Goal: Information Seeking & Learning: Learn about a topic

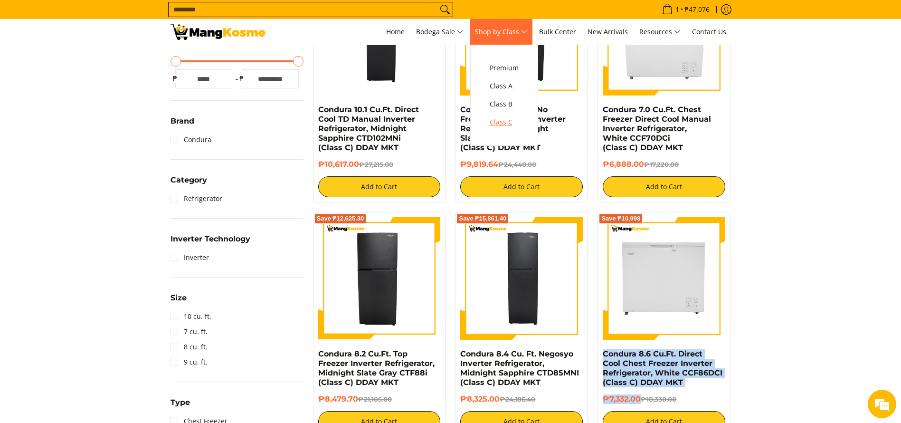
click at [497, 129] on link "Class C" at bounding box center [504, 122] width 38 height 18
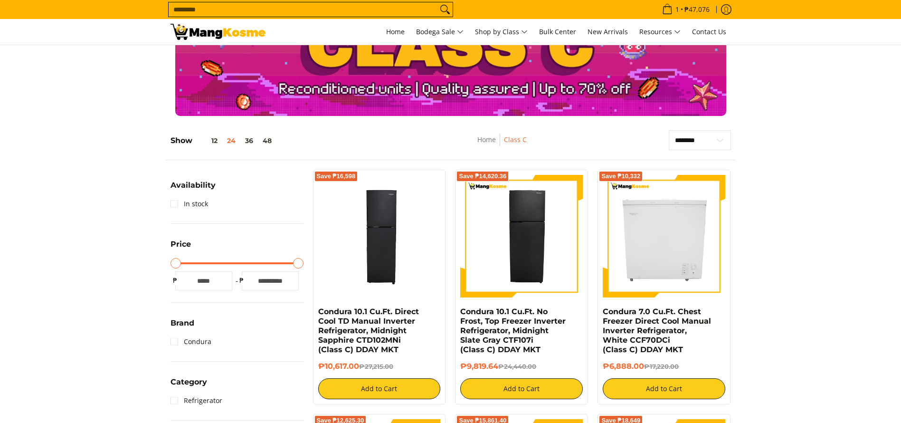
scroll to position [71, 0]
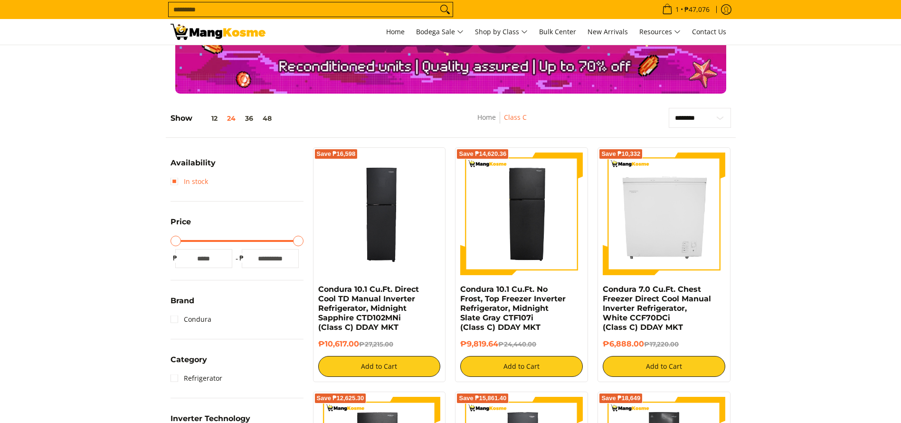
click at [191, 176] on link "In stock" at bounding box center [190, 181] width 38 height 15
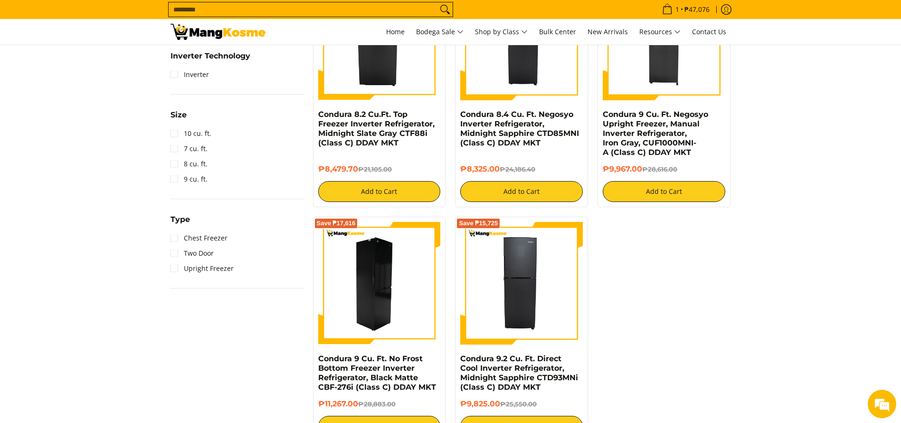
scroll to position [419, 0]
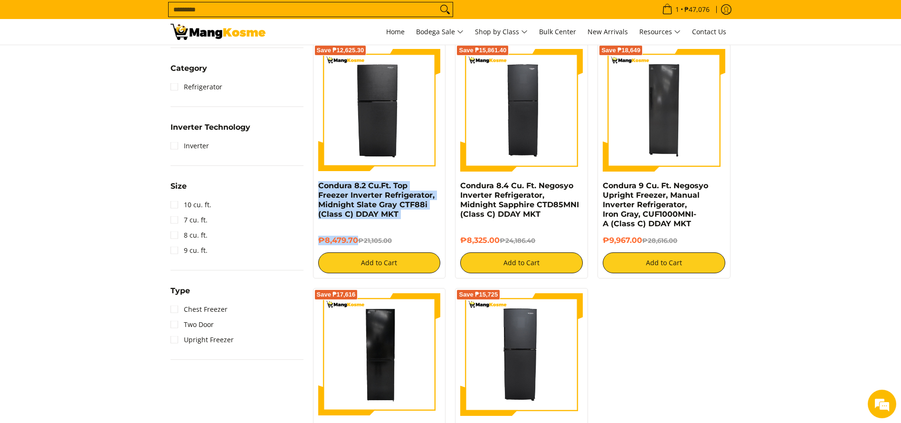
copy div "Condura 8.2 Cu.Ft. Top Freezer Inverter Refrigerator, Midnight Slate Gray CTF88…"
drag, startPoint x: 358, startPoint y: 243, endPoint x: 314, endPoint y: 187, distance: 71.7
click at [314, 187] on div "Save ₱12,625.30 Condura 8.2 Cu.Ft. Top Freezer Inverter Refrigerator, Midnight …" at bounding box center [379, 161] width 133 height 235
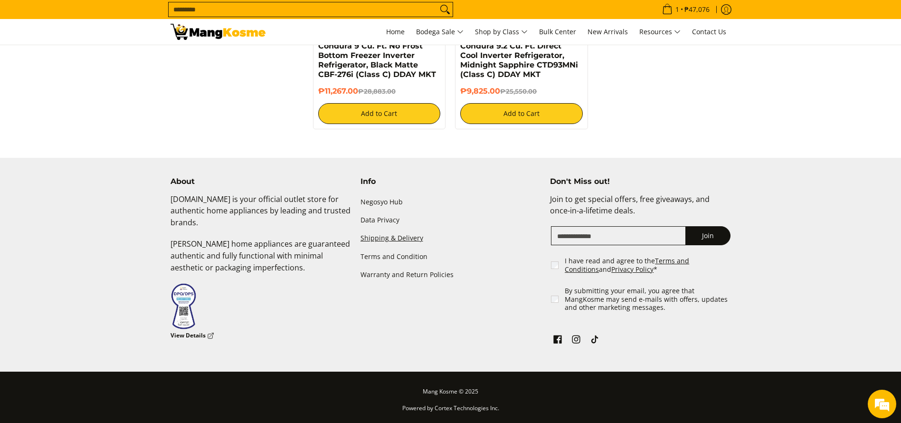
scroll to position [804, 0]
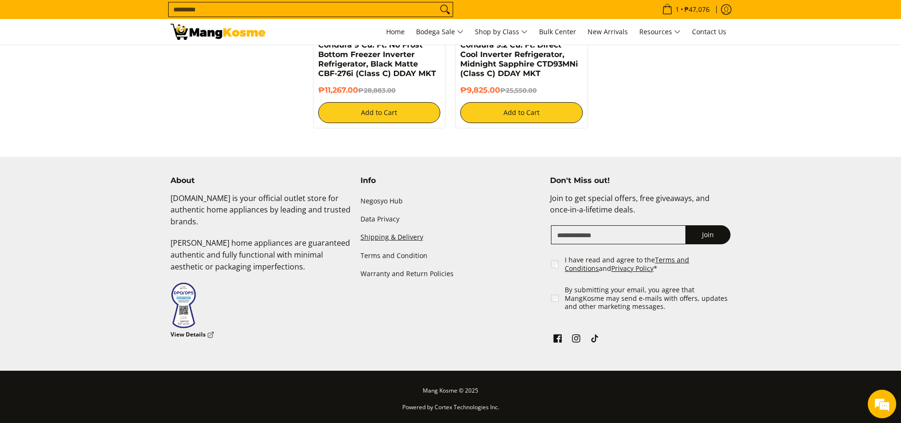
click at [391, 239] on link "Shipping & Delivery" at bounding box center [451, 238] width 181 height 18
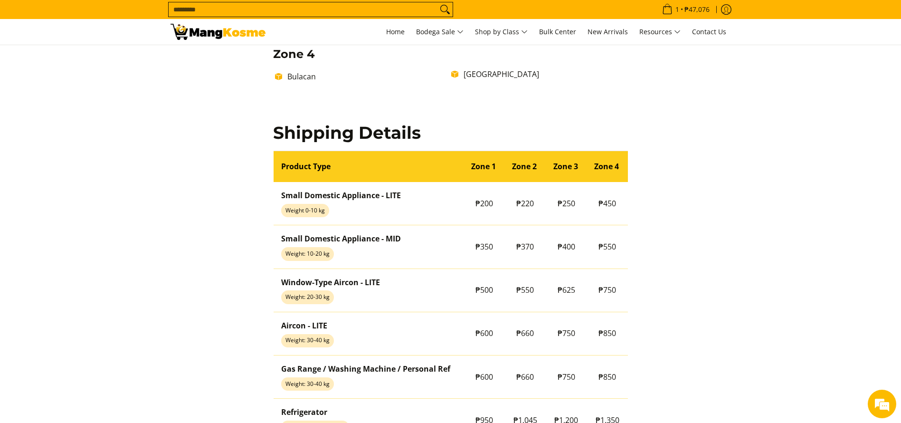
scroll to position [855, 0]
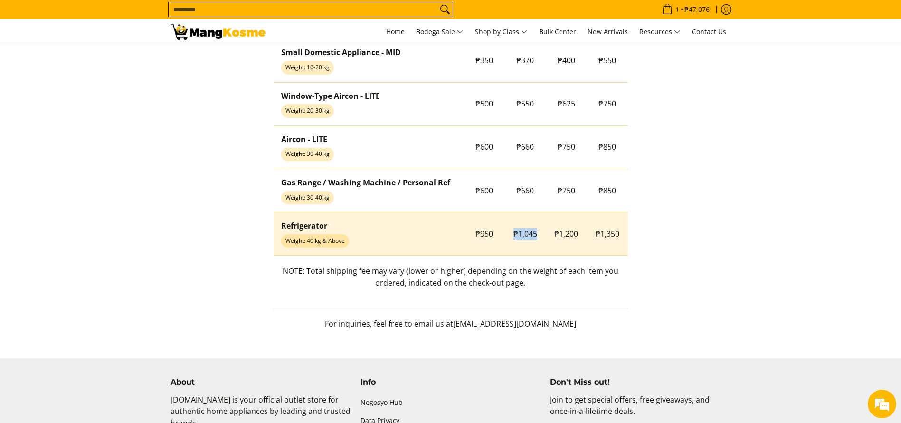
drag, startPoint x: 512, startPoint y: 232, endPoint x: 537, endPoint y: 242, distance: 27.3
click at [537, 242] on td "₱1,045" at bounding box center [525, 233] width 41 height 43
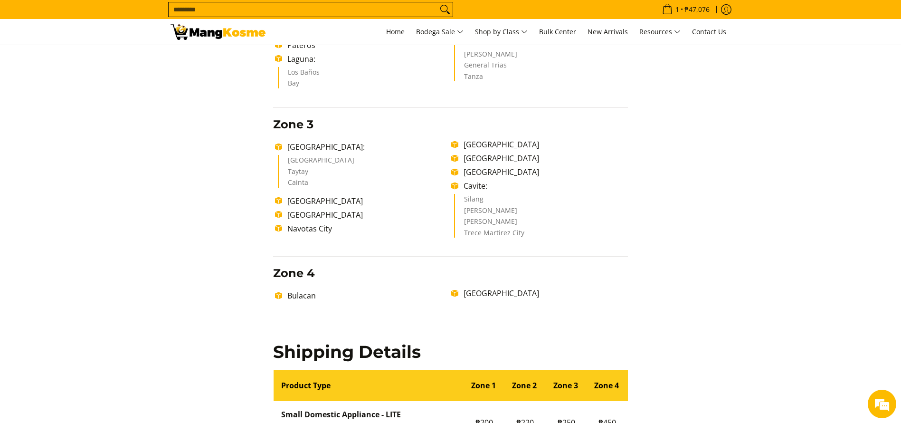
scroll to position [428, 0]
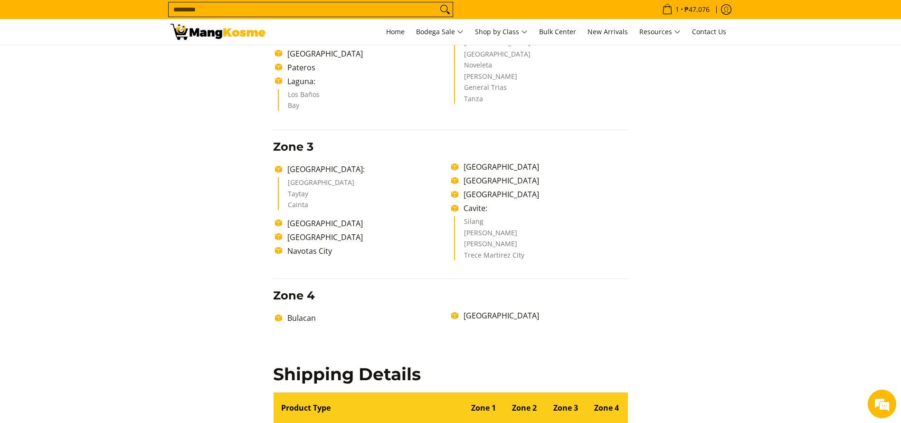
click at [436, 280] on div "Delivery Time Frame Please allow seven (7) business days lead time upon receipt…" at bounding box center [450, 241] width 364 height 1051
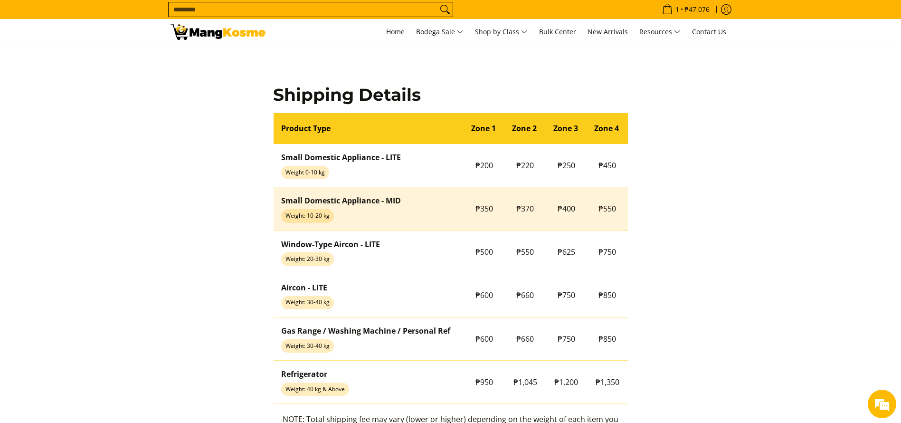
scroll to position [784, 0]
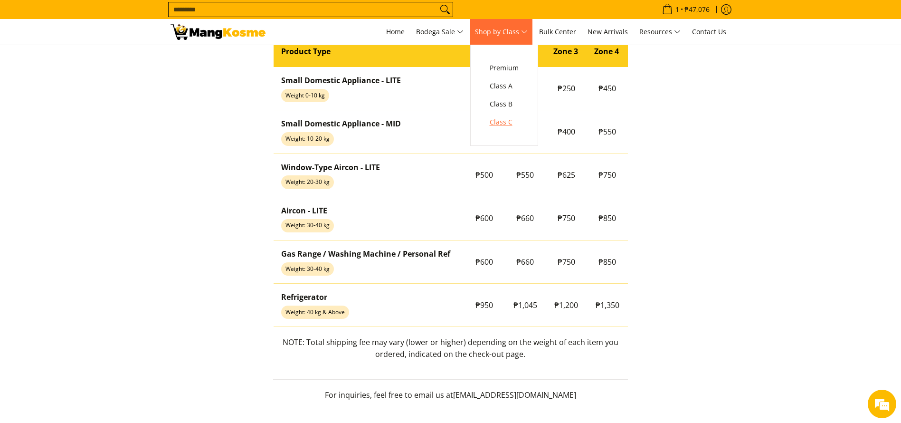
click at [498, 115] on link "Class C" at bounding box center [504, 122] width 38 height 18
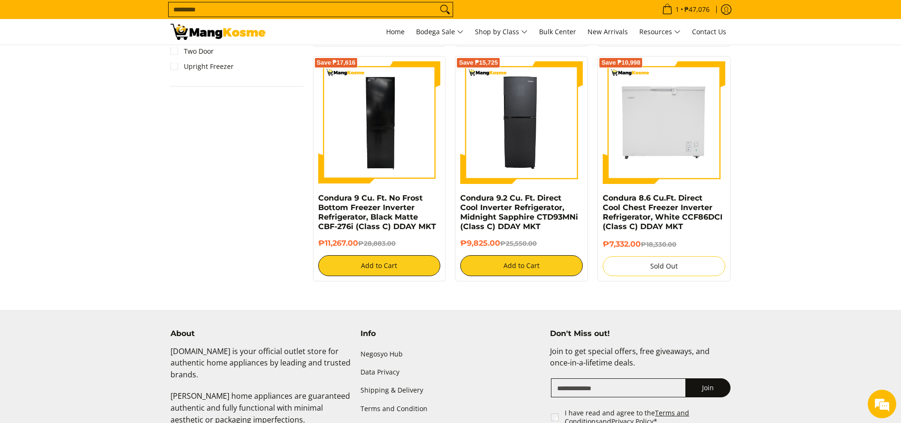
scroll to position [641, 0]
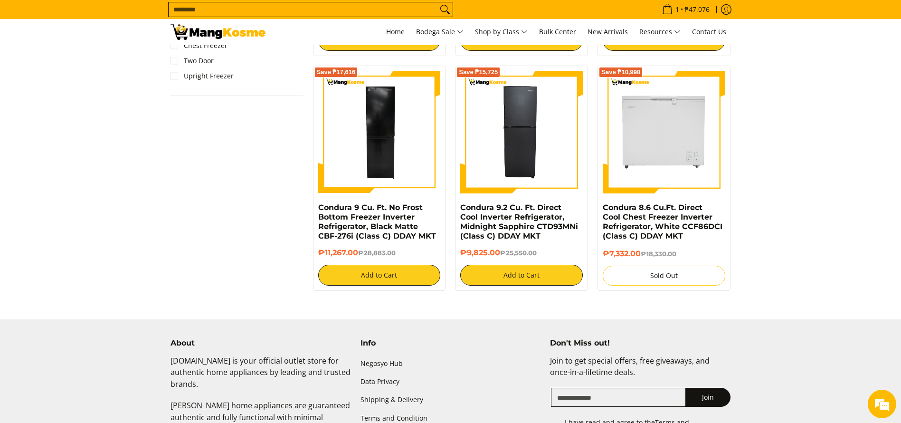
click at [302, 11] on input "Search..." at bounding box center [303, 9] width 269 height 14
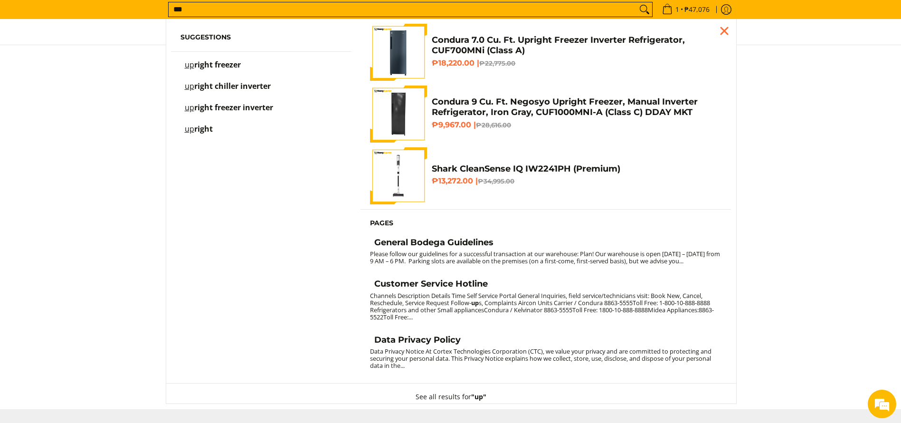
scroll to position [520, 0]
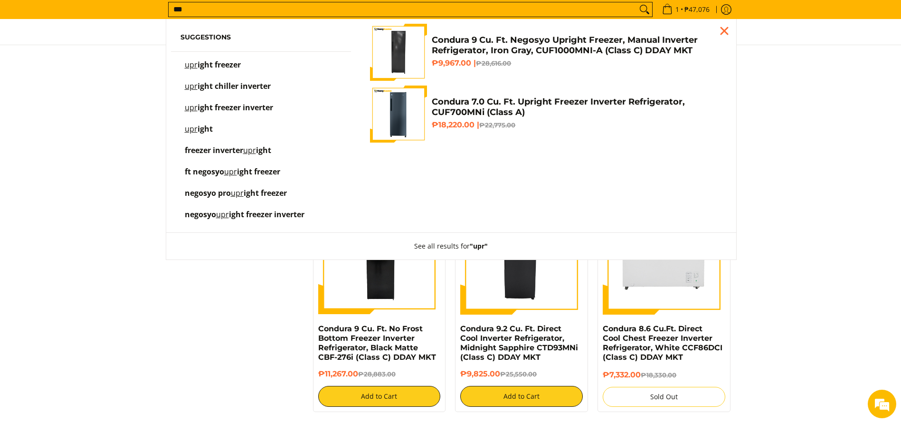
type input "***"
click at [454, 53] on h4 "Condura 9 Cu. Ft. Negosyo Upright Freezer, Manual Inverter Refrigerator, Iron G…" at bounding box center [577, 45] width 290 height 21
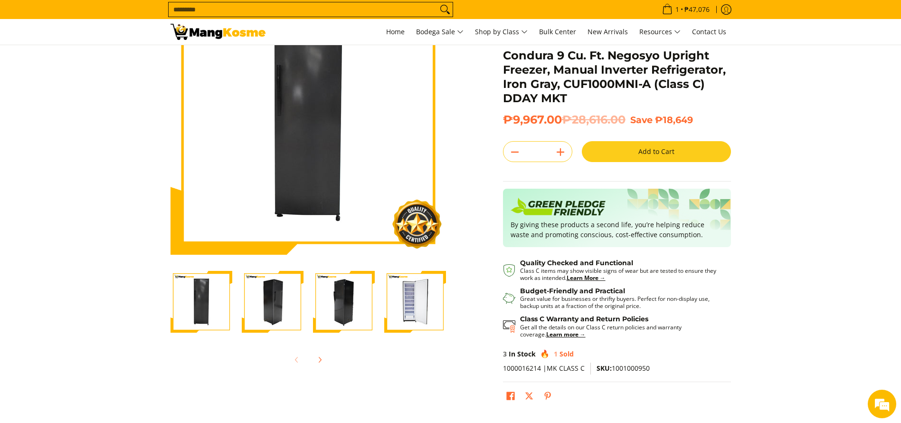
scroll to position [71, 0]
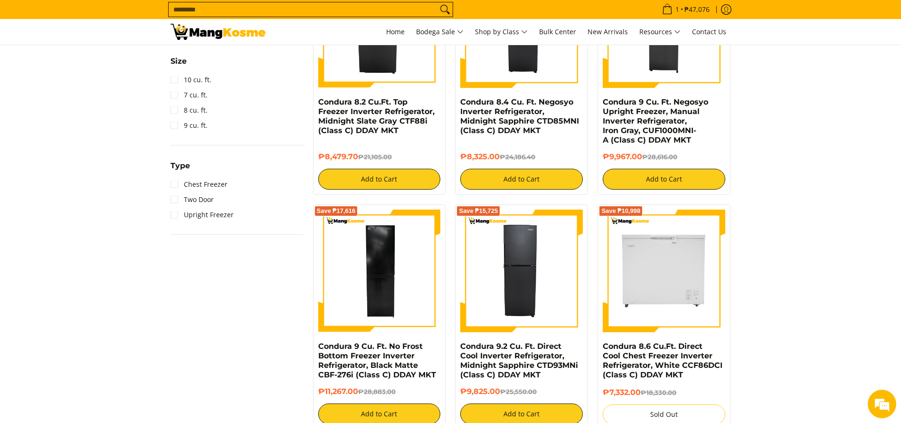
scroll to position [449, 0]
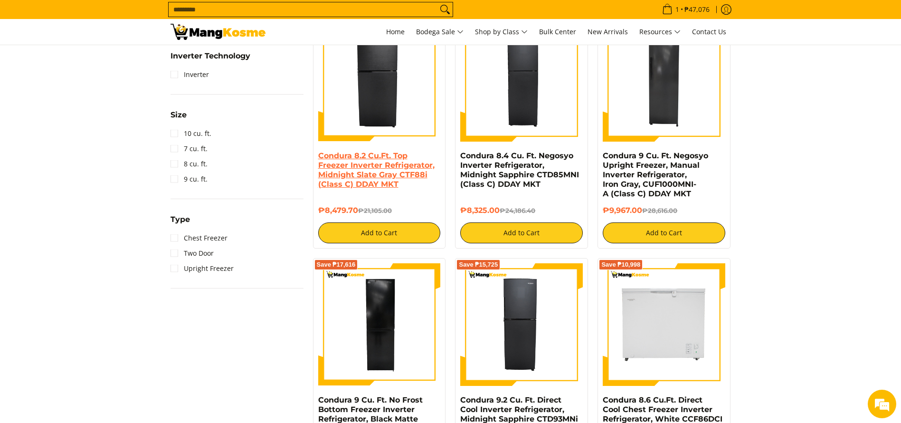
click at [393, 162] on link "Condura 8.2 Cu.Ft. Top Freezer Inverter Refrigerator, Midnight Slate Gray CTF88…" at bounding box center [376, 170] width 116 height 38
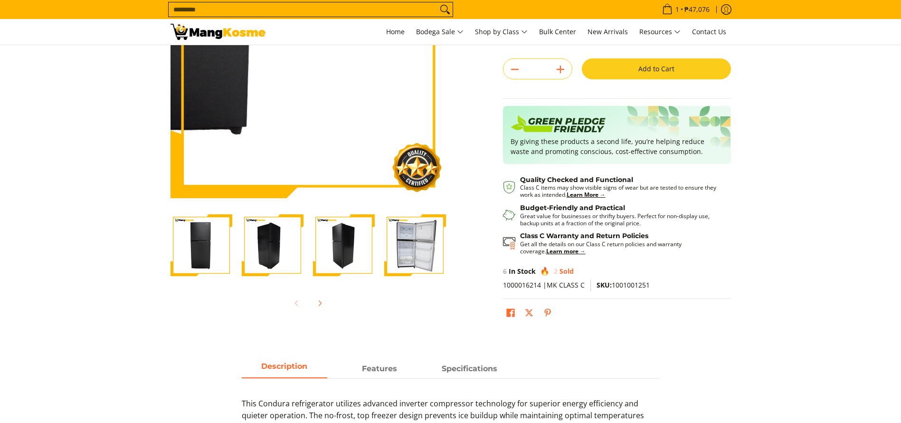
scroll to position [142, 0]
